Goal: Navigation & Orientation: Find specific page/section

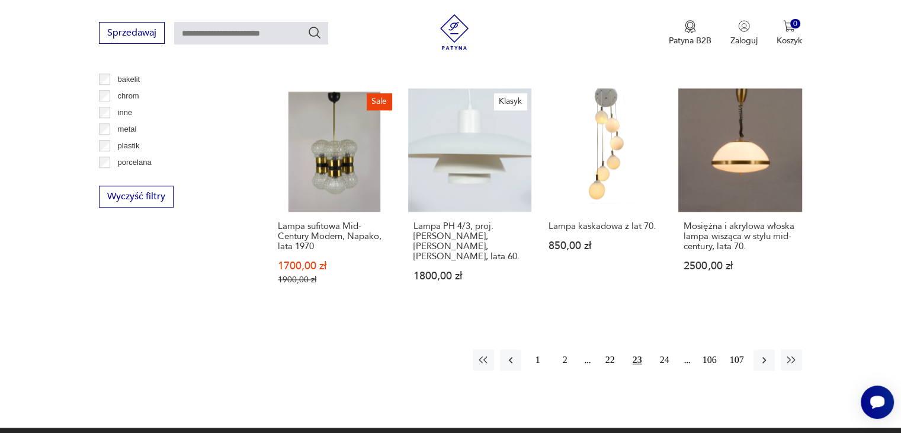
scroll to position [1149, 0]
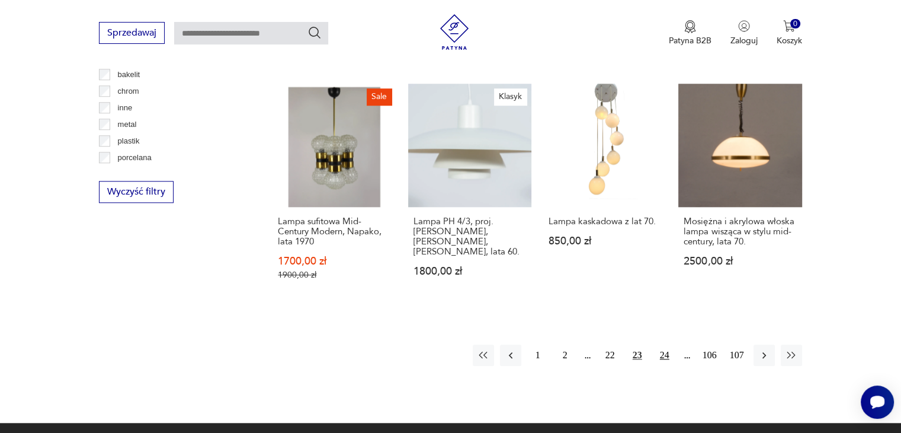
click at [668, 344] on button "24" at bounding box center [664, 354] width 21 height 21
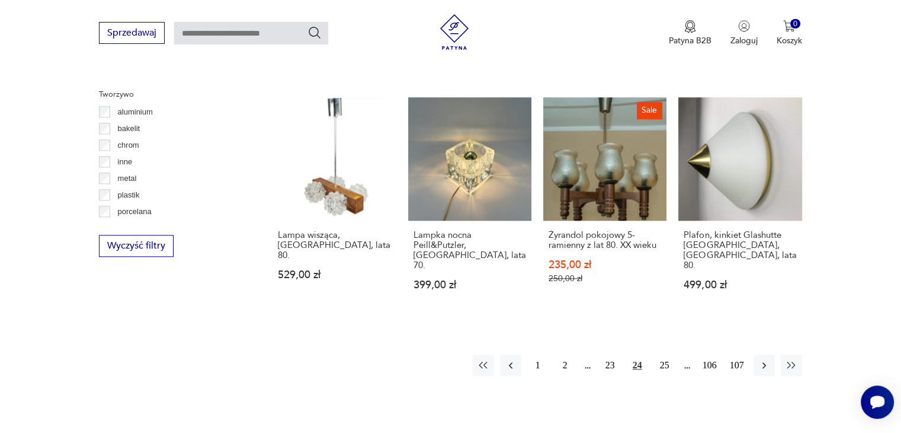
scroll to position [1120, 0]
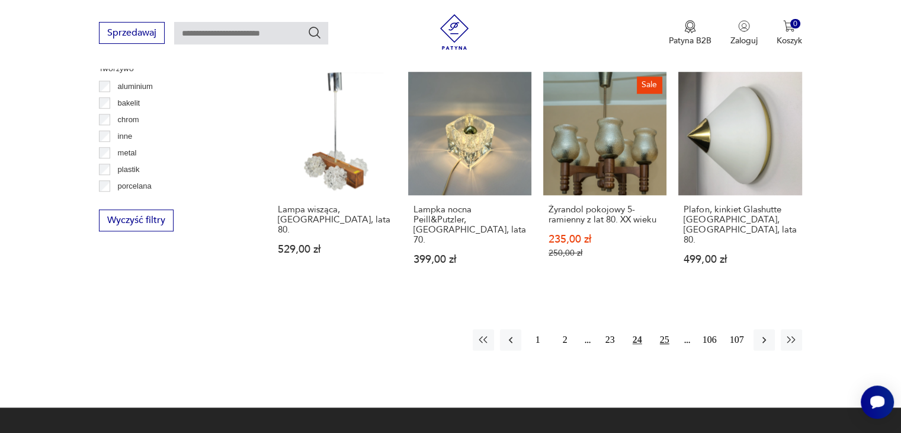
click at [664, 329] on button "25" at bounding box center [664, 339] width 21 height 21
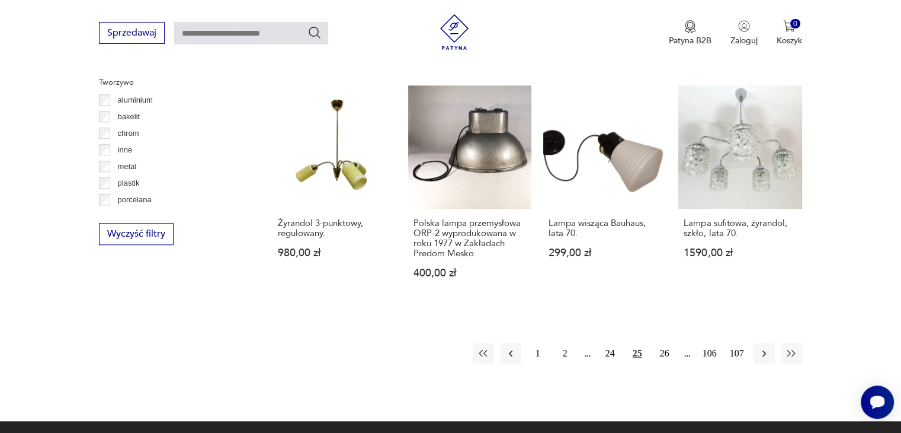
scroll to position [1211, 0]
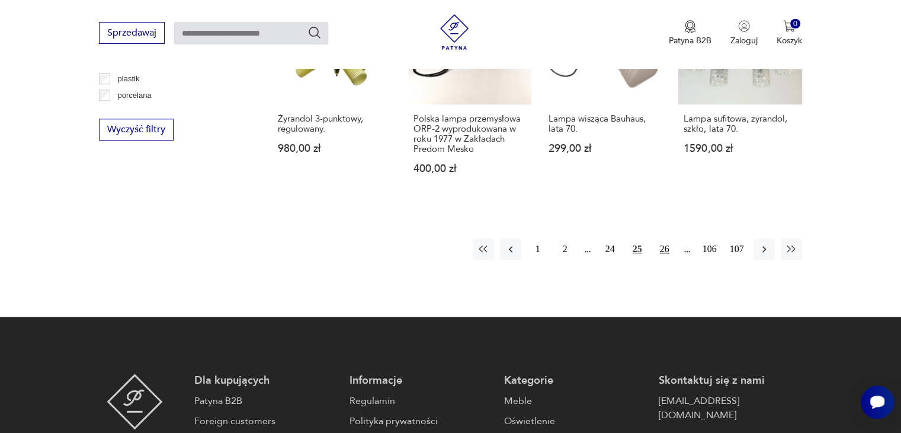
click at [661, 238] on button "26" at bounding box center [664, 248] width 21 height 21
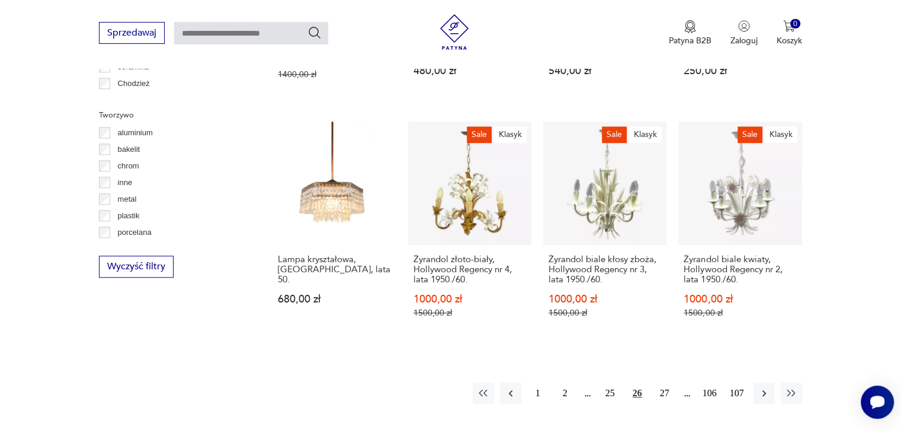
scroll to position [1083, 0]
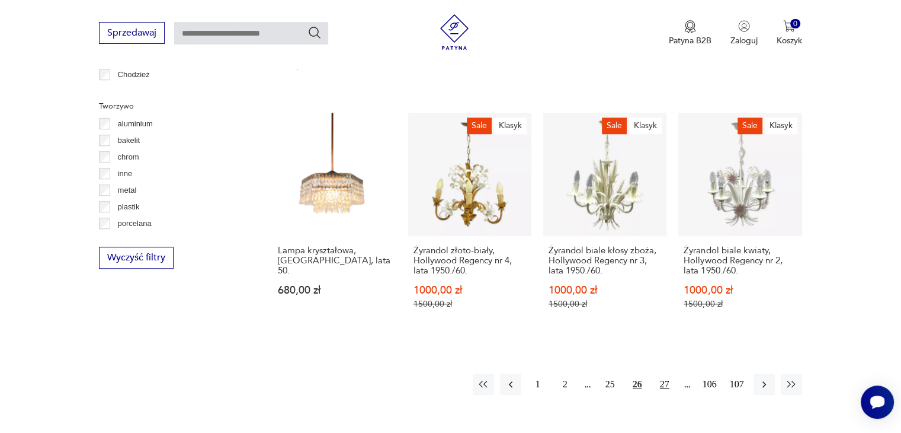
click at [667, 373] on button "27" at bounding box center [664, 383] width 21 height 21
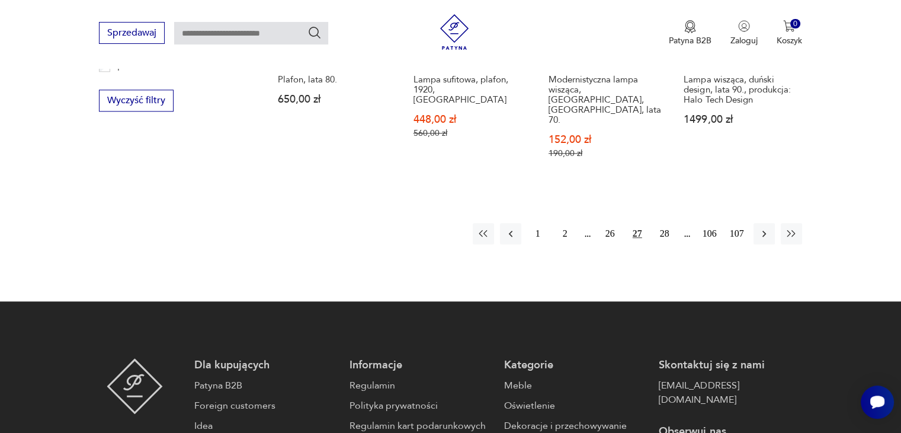
scroll to position [1238, 0]
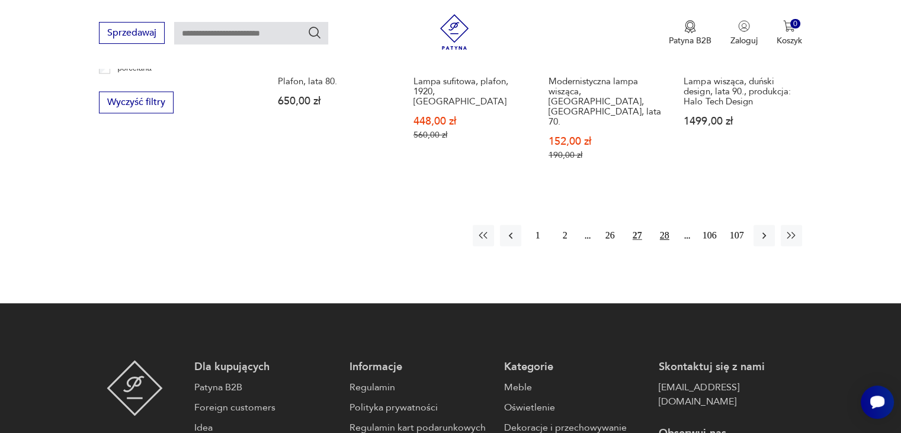
click at [657, 225] on button "28" at bounding box center [664, 235] width 21 height 21
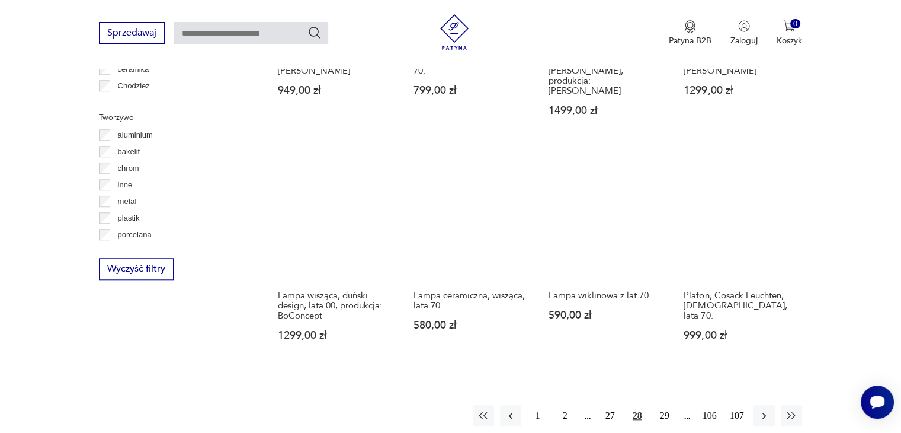
scroll to position [1078, 0]
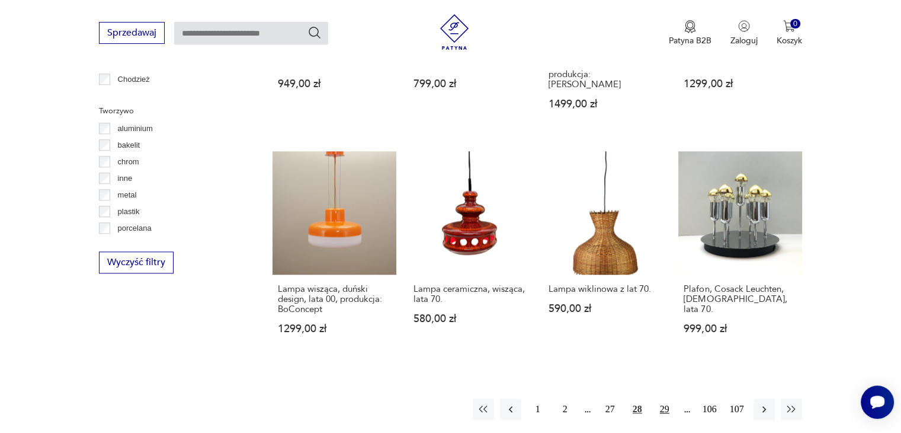
click at [664, 398] on button "29" at bounding box center [664, 408] width 21 height 21
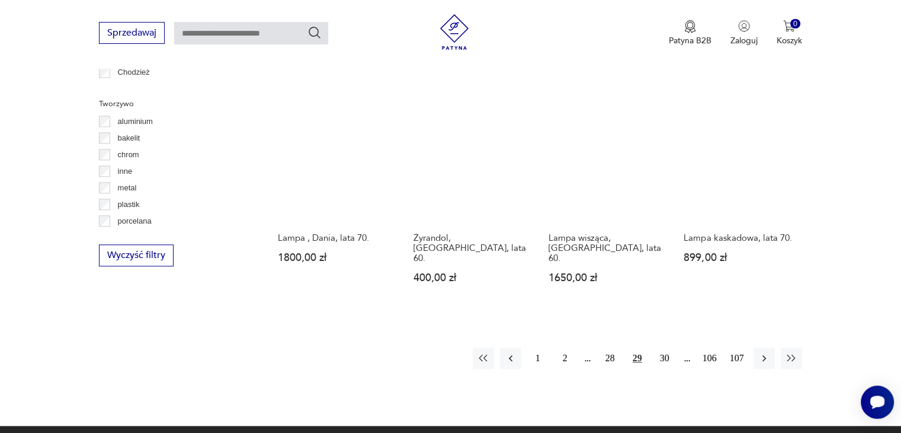
scroll to position [1093, 0]
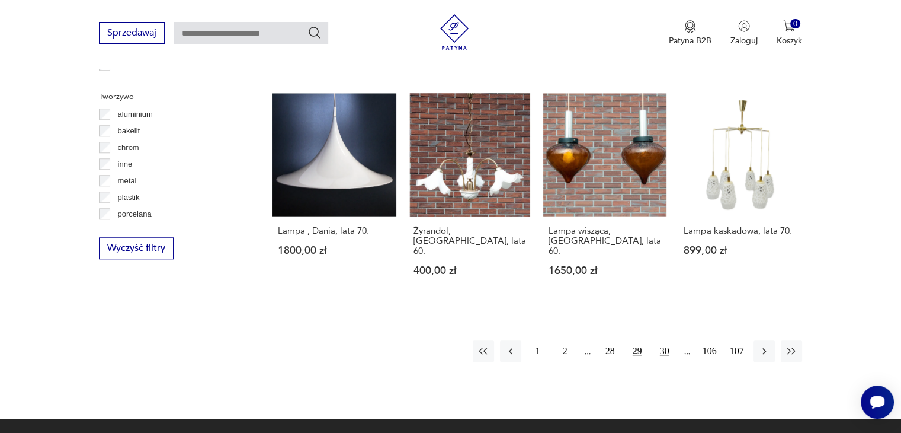
click at [663, 340] on button "30" at bounding box center [664, 350] width 21 height 21
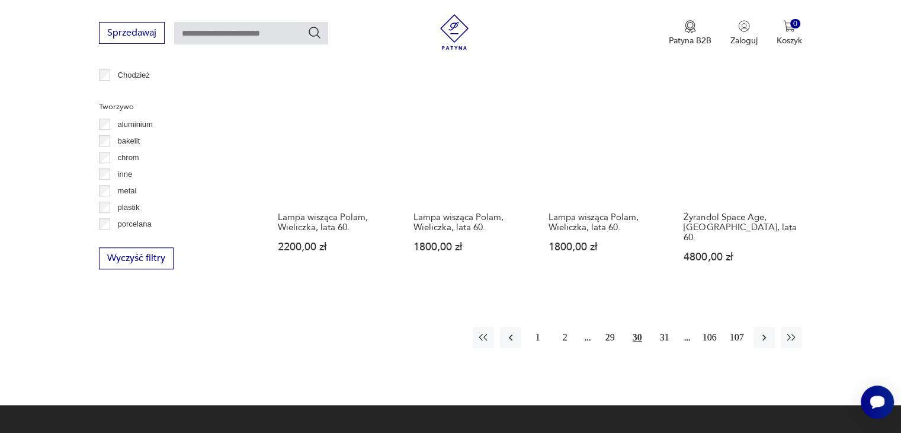
scroll to position [1087, 0]
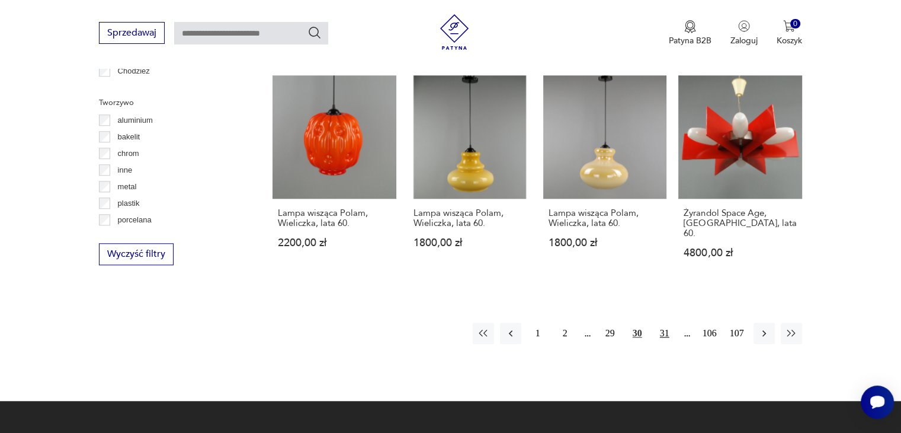
click at [664, 322] on button "31" at bounding box center [664, 332] width 21 height 21
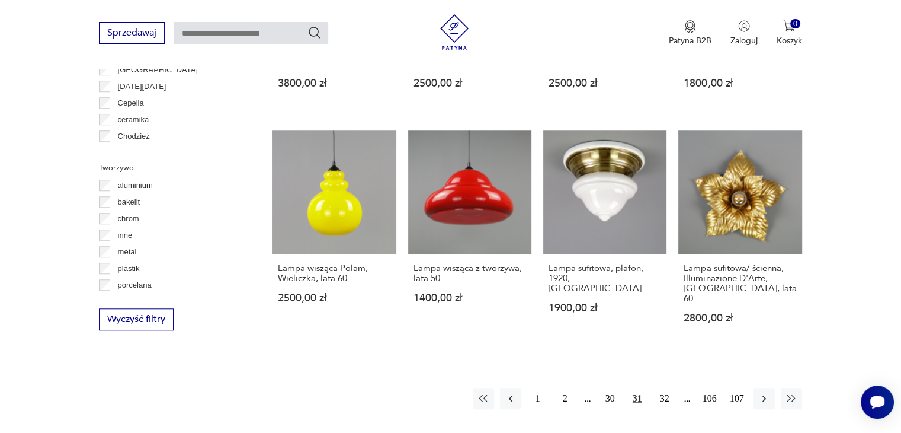
scroll to position [1084, 0]
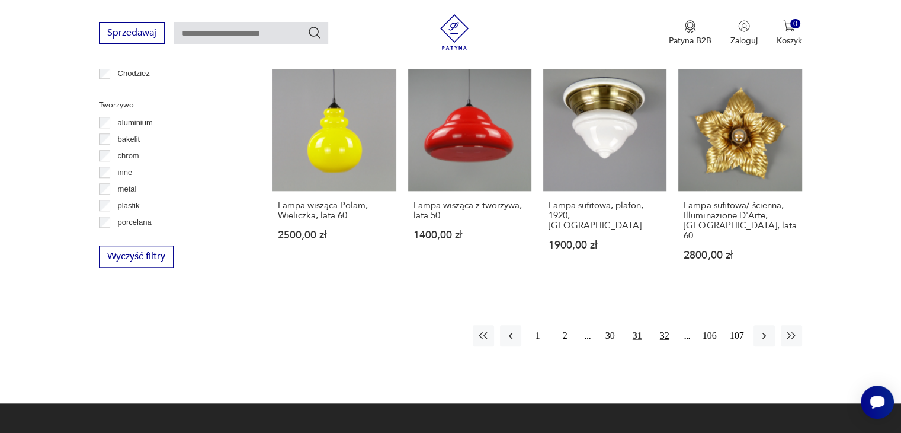
click at [665, 325] on button "32" at bounding box center [664, 335] width 21 height 21
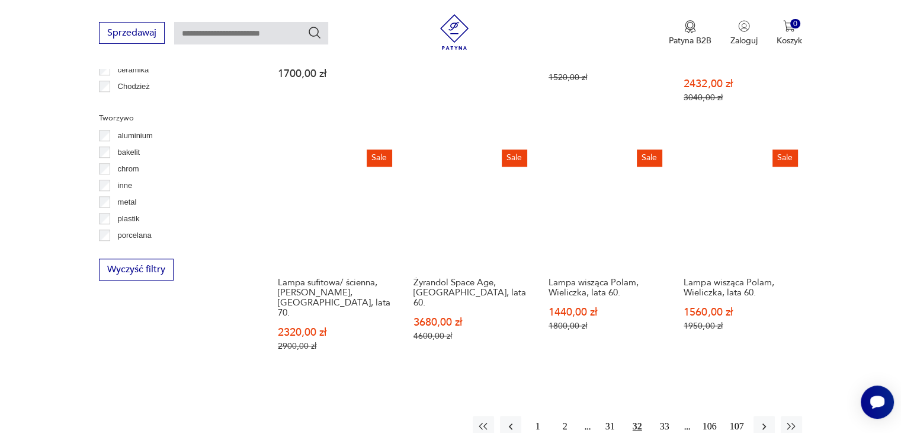
scroll to position [1082, 0]
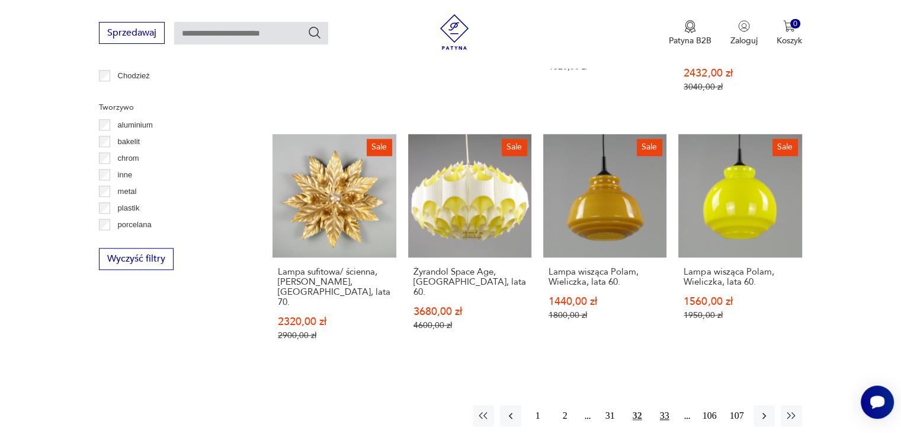
click at [666, 405] on button "33" at bounding box center [664, 415] width 21 height 21
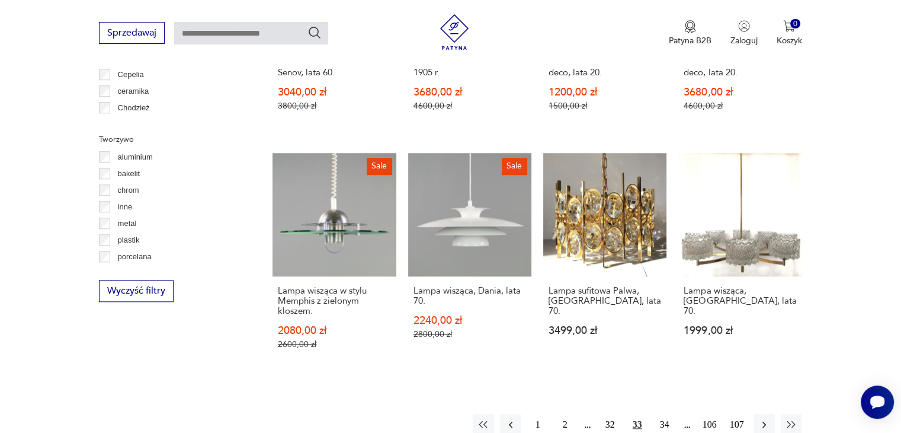
scroll to position [1069, 0]
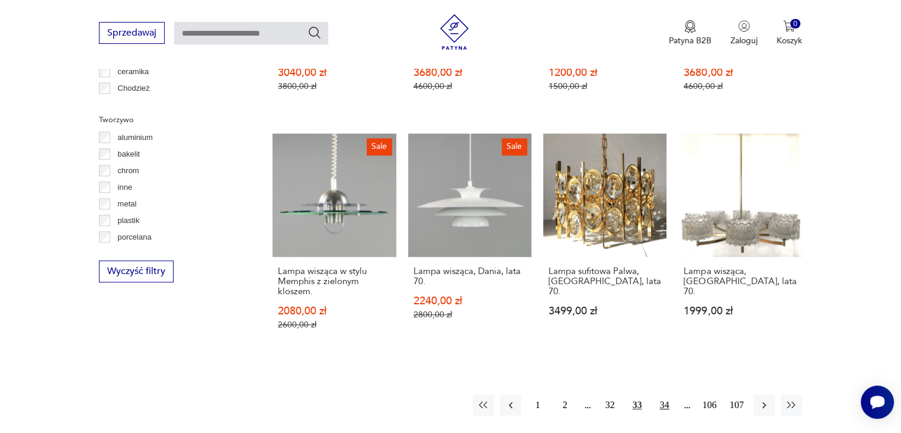
click at [657, 394] on button "34" at bounding box center [664, 404] width 21 height 21
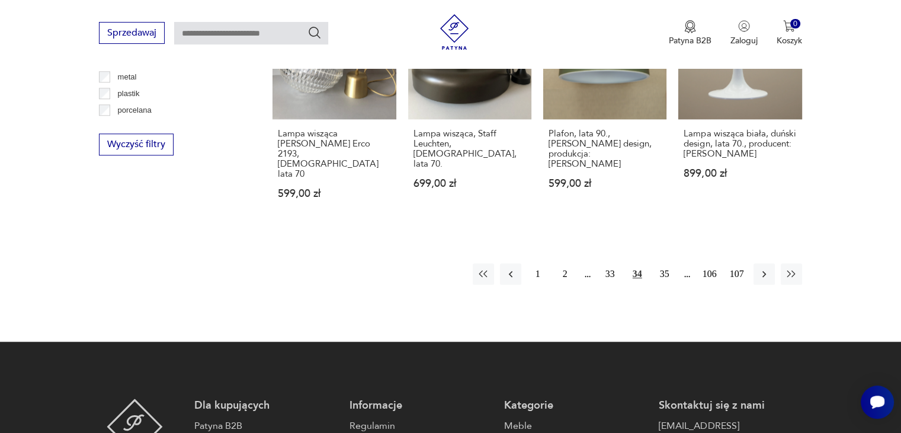
scroll to position [1218, 0]
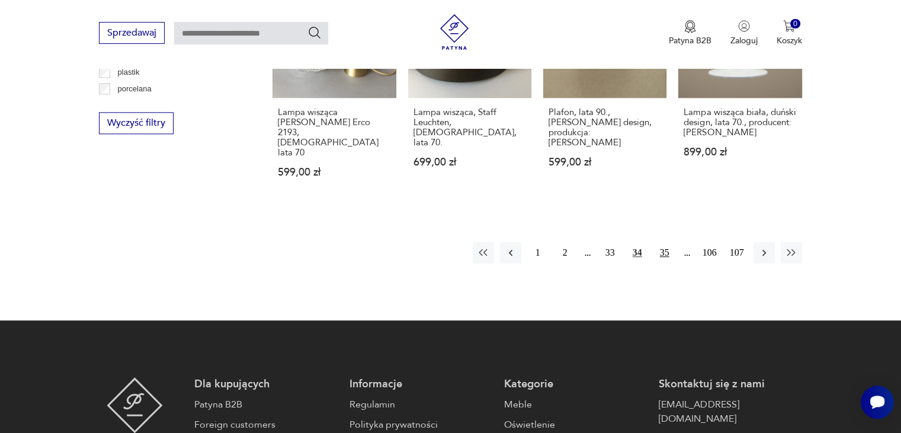
click at [661, 242] on button "35" at bounding box center [664, 252] width 21 height 21
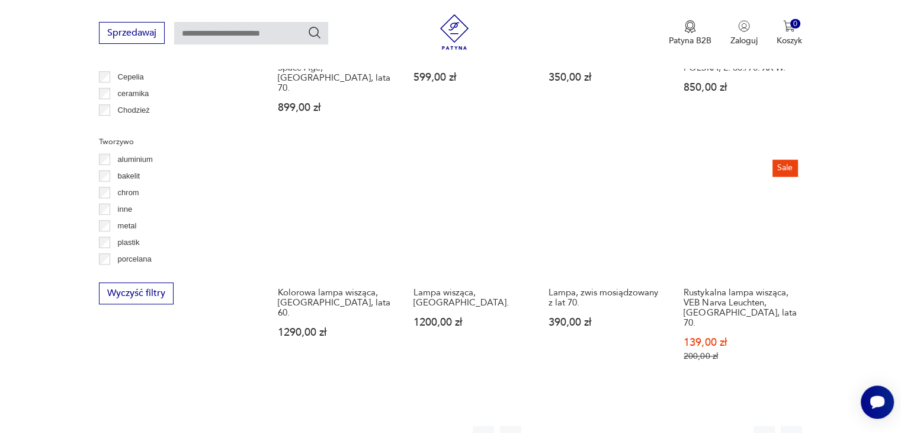
scroll to position [1052, 0]
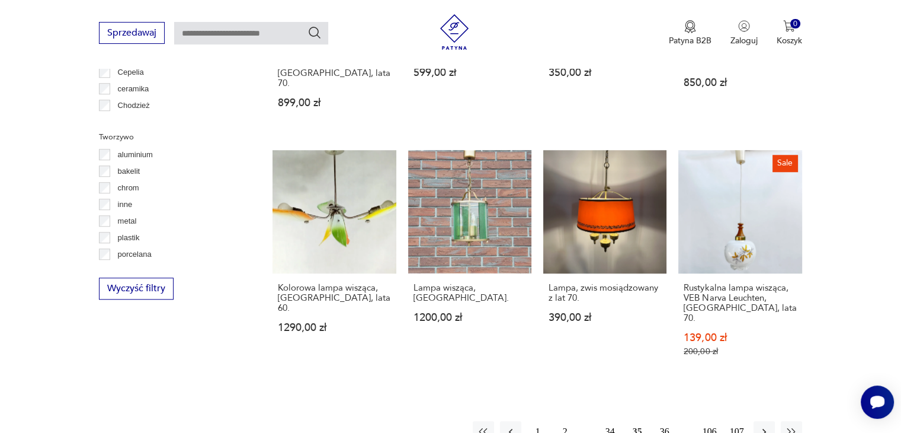
click at [666, 421] on button "36" at bounding box center [664, 431] width 21 height 21
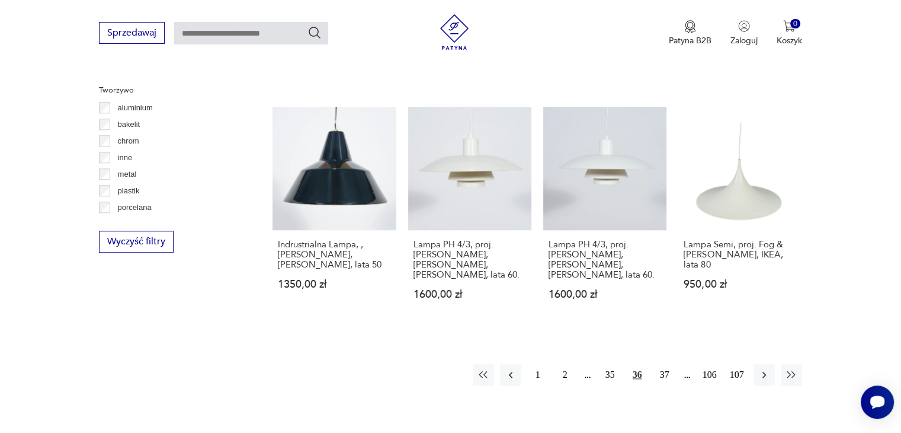
scroll to position [1101, 0]
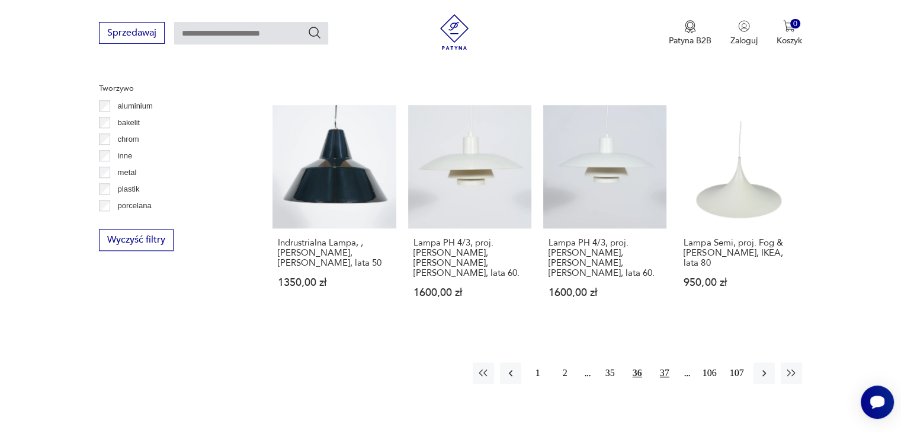
click at [674, 362] on button "37" at bounding box center [664, 372] width 21 height 21
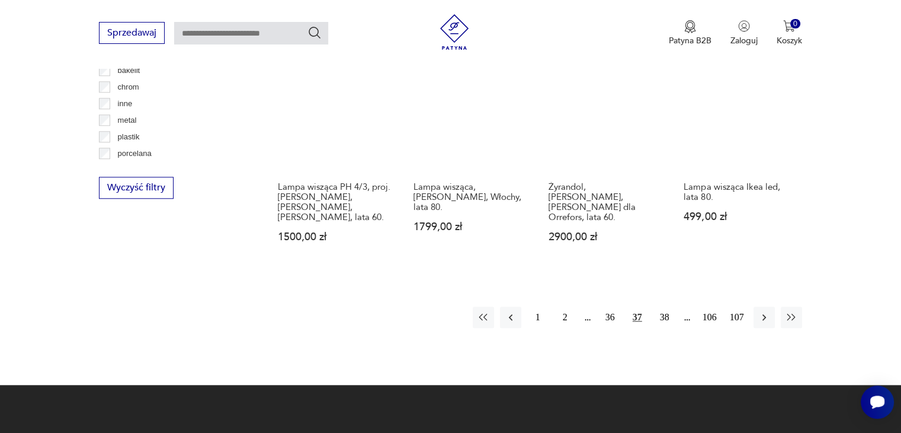
scroll to position [1166, 0]
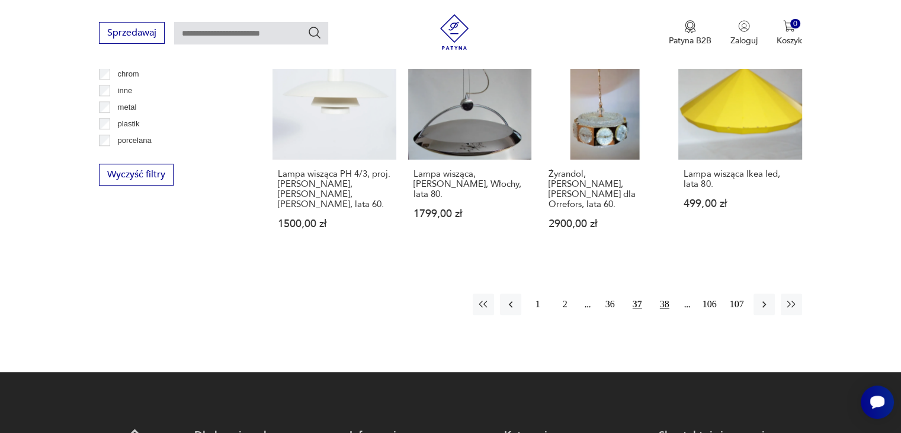
click at [664, 293] on button "38" at bounding box center [664, 303] width 21 height 21
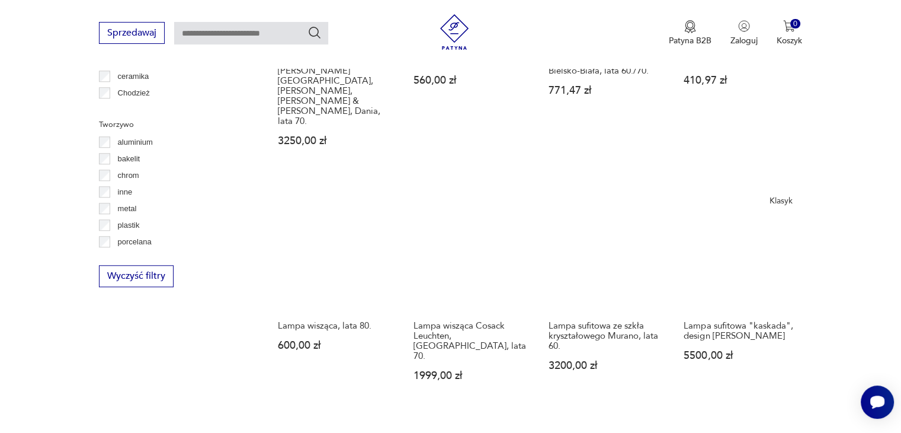
scroll to position [1074, 0]
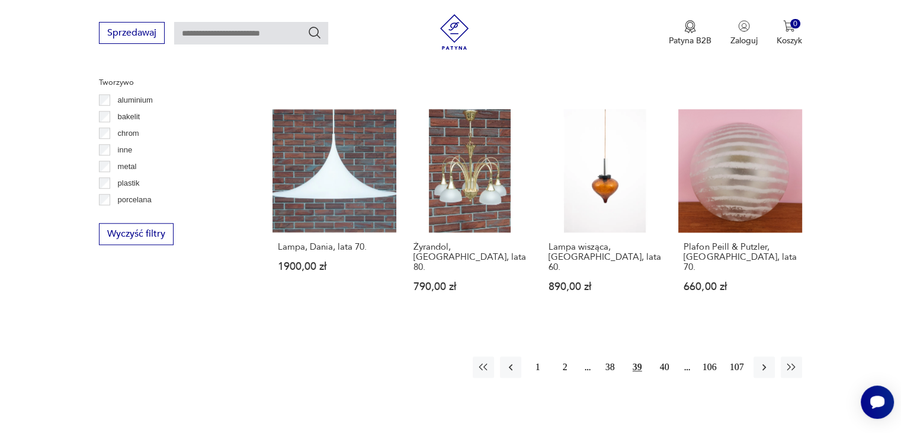
scroll to position [1113, 0]
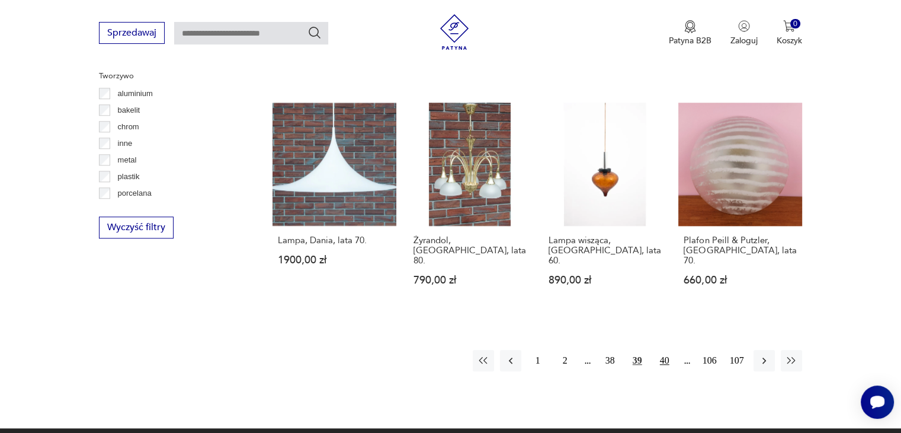
click at [670, 350] on button "40" at bounding box center [664, 360] width 21 height 21
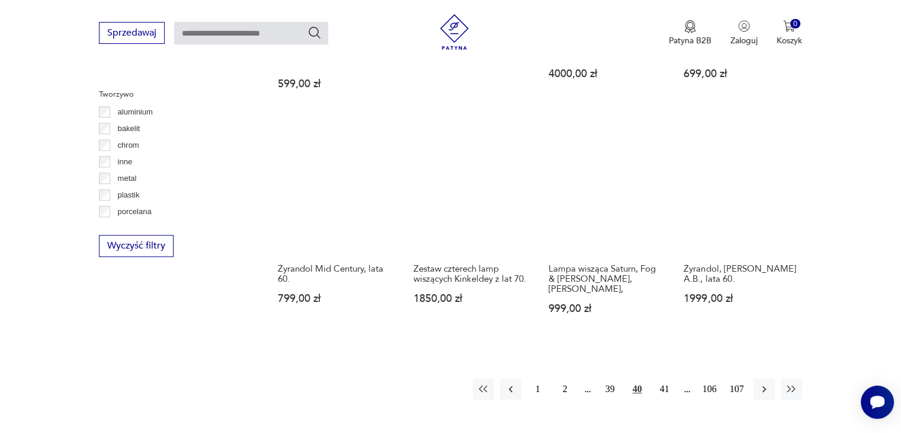
scroll to position [1100, 0]
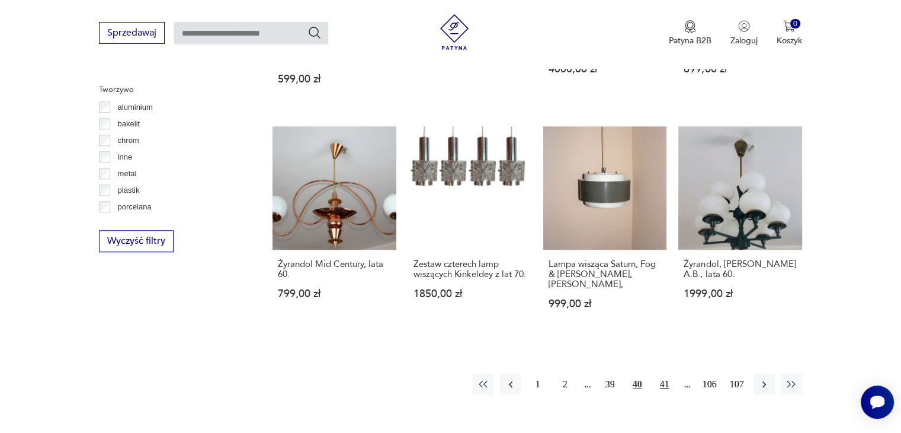
click at [664, 373] on button "41" at bounding box center [664, 383] width 21 height 21
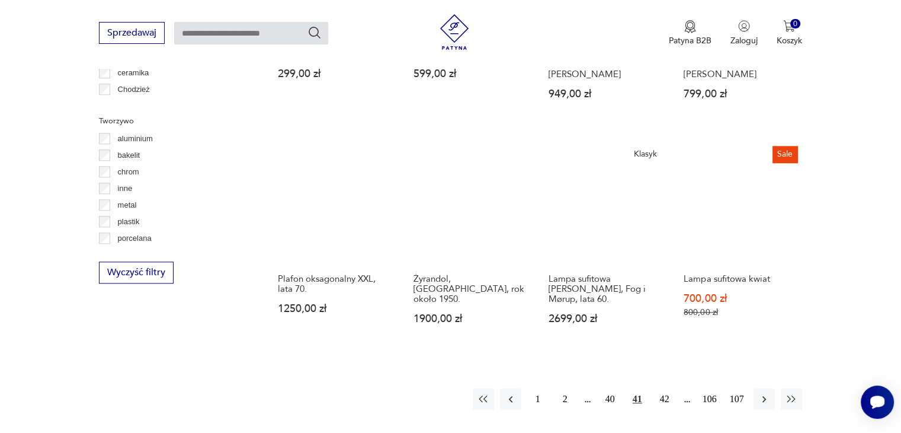
scroll to position [1083, 0]
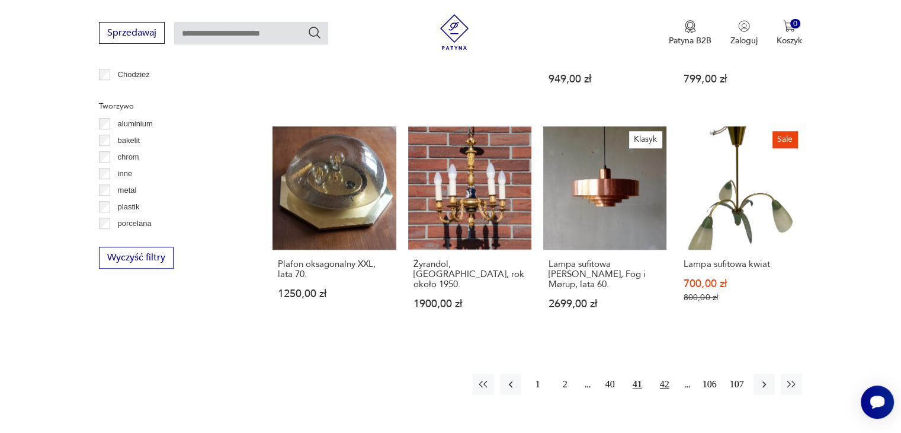
click at [662, 373] on button "42" at bounding box center [664, 383] width 21 height 21
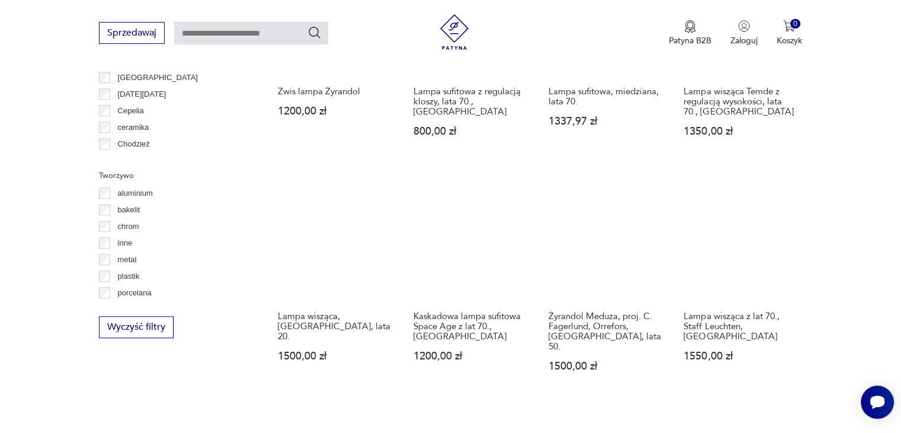
scroll to position [1037, 0]
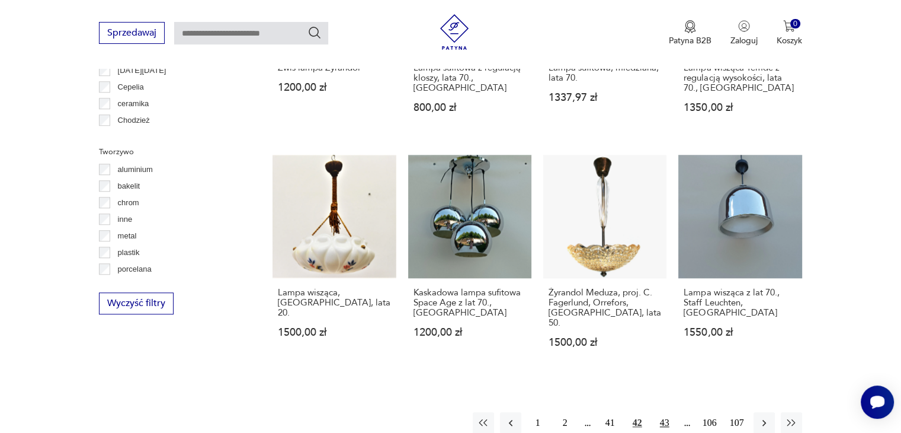
click at [665, 412] on button "43" at bounding box center [664, 422] width 21 height 21
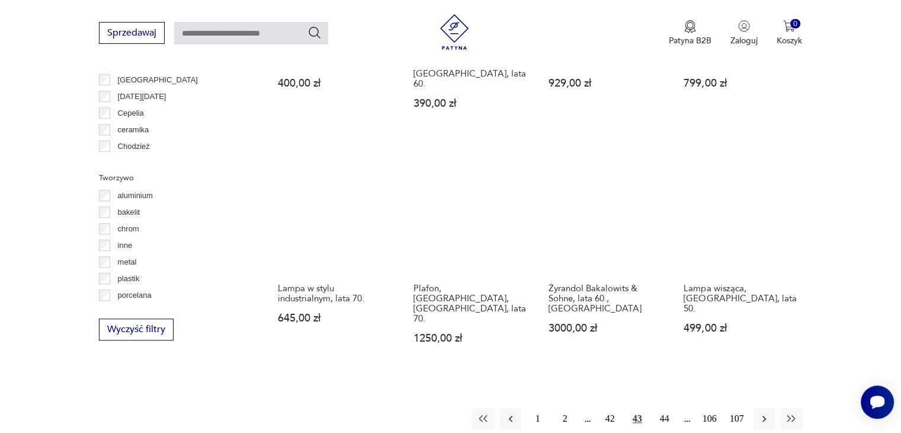
scroll to position [1013, 0]
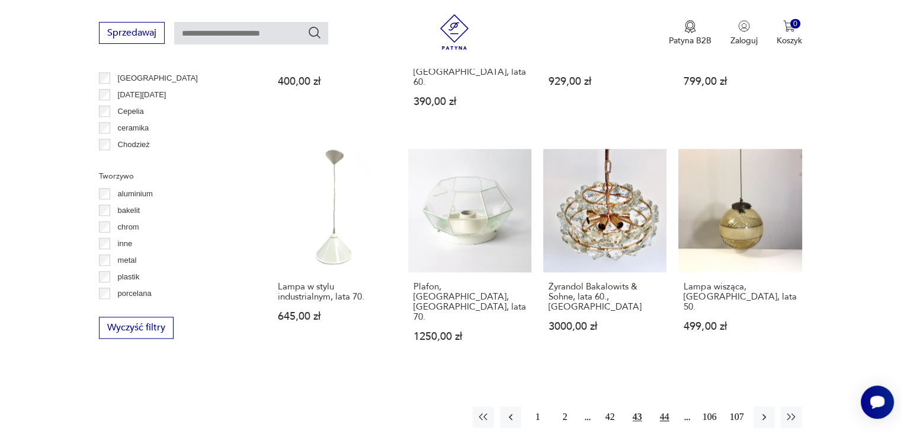
click at [661, 406] on button "44" at bounding box center [664, 416] width 21 height 21
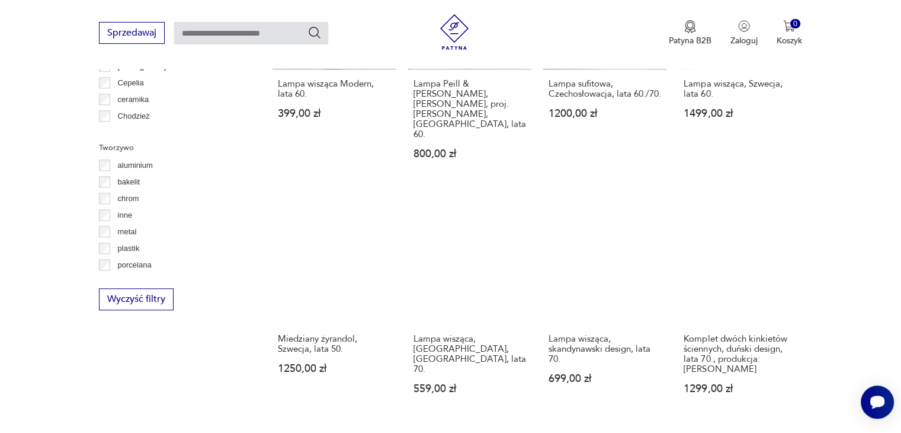
scroll to position [1046, 0]
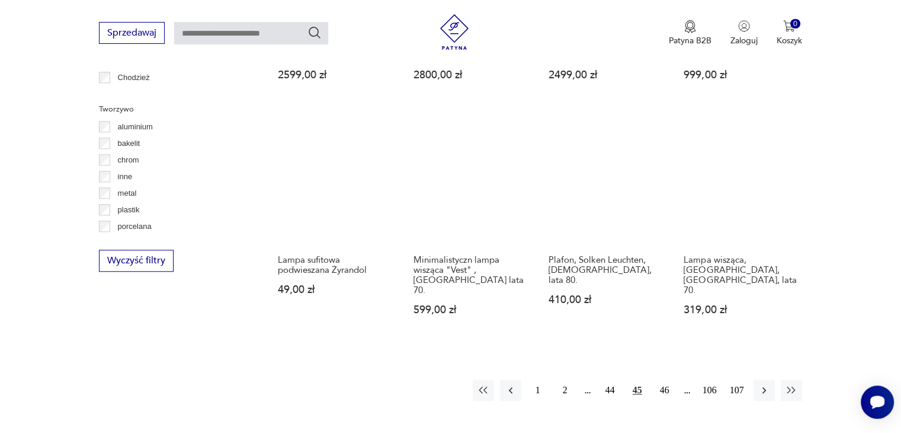
scroll to position [1083, 0]
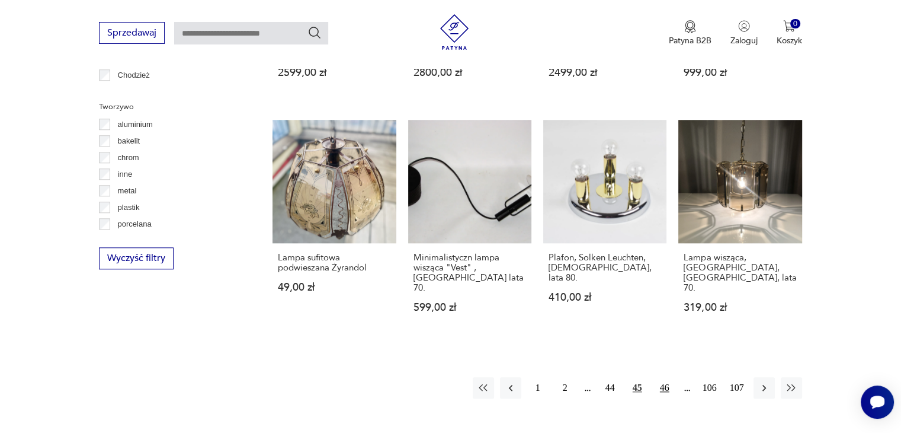
click at [670, 377] on button "46" at bounding box center [664, 387] width 21 height 21
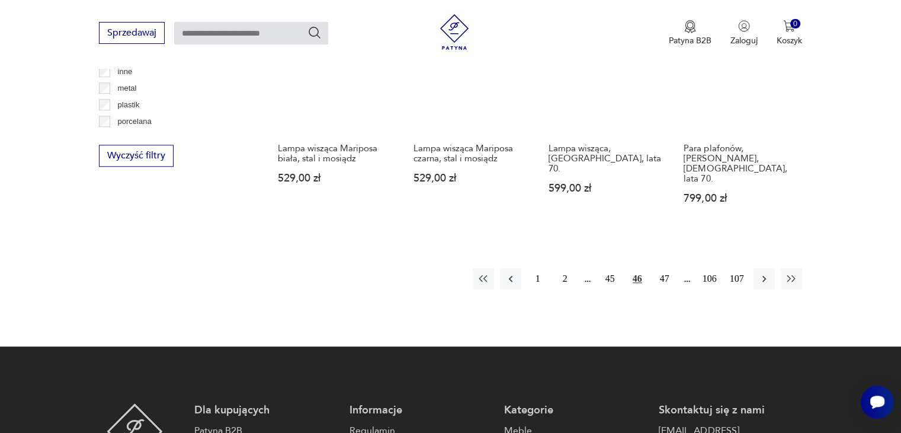
scroll to position [1227, 0]
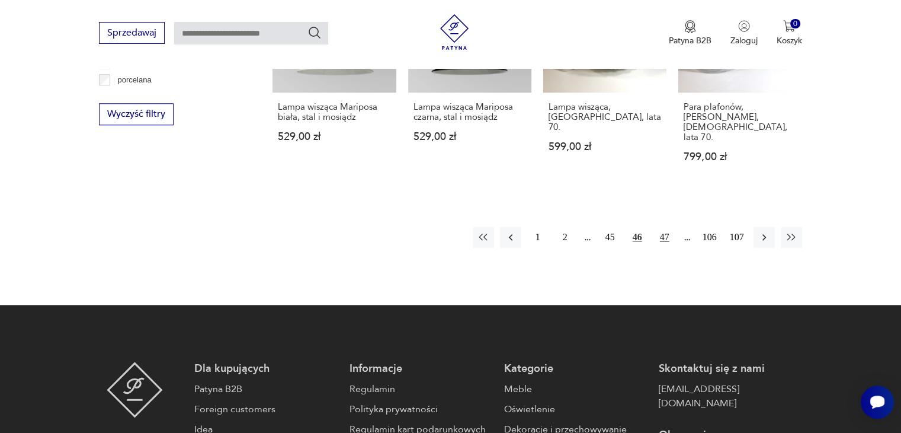
click at [662, 226] on button "47" at bounding box center [664, 236] width 21 height 21
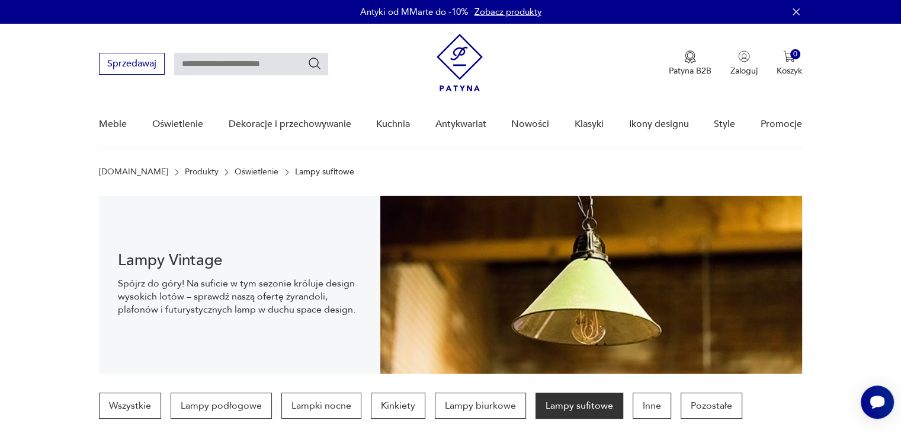
click at [463, 67] on img at bounding box center [460, 62] width 46 height 57
